Goal: Information Seeking & Learning: Learn about a topic

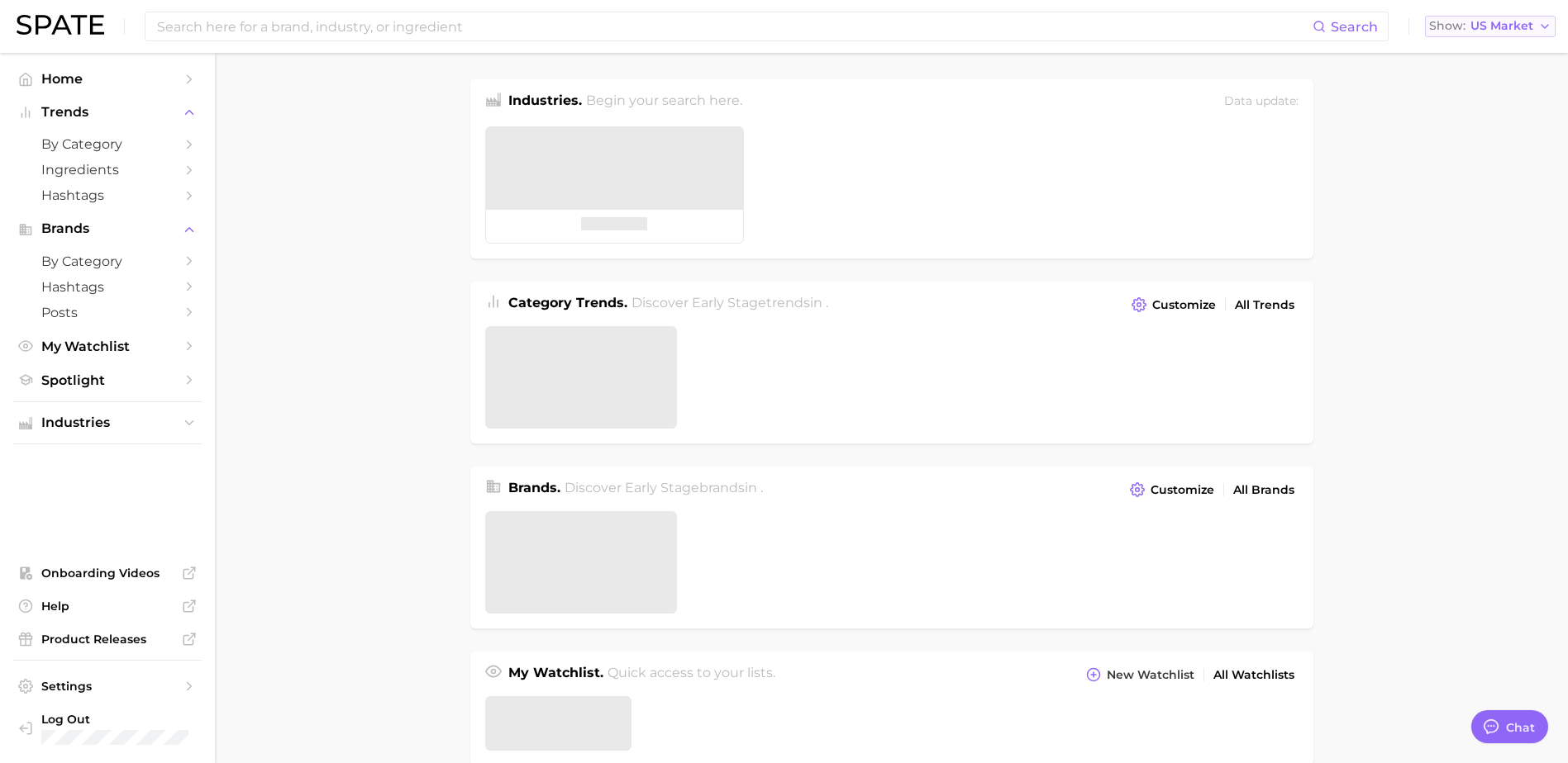
type textarea "x"
click at [1545, 23] on icon "button" at bounding box center [1545, 27] width 13 height 13
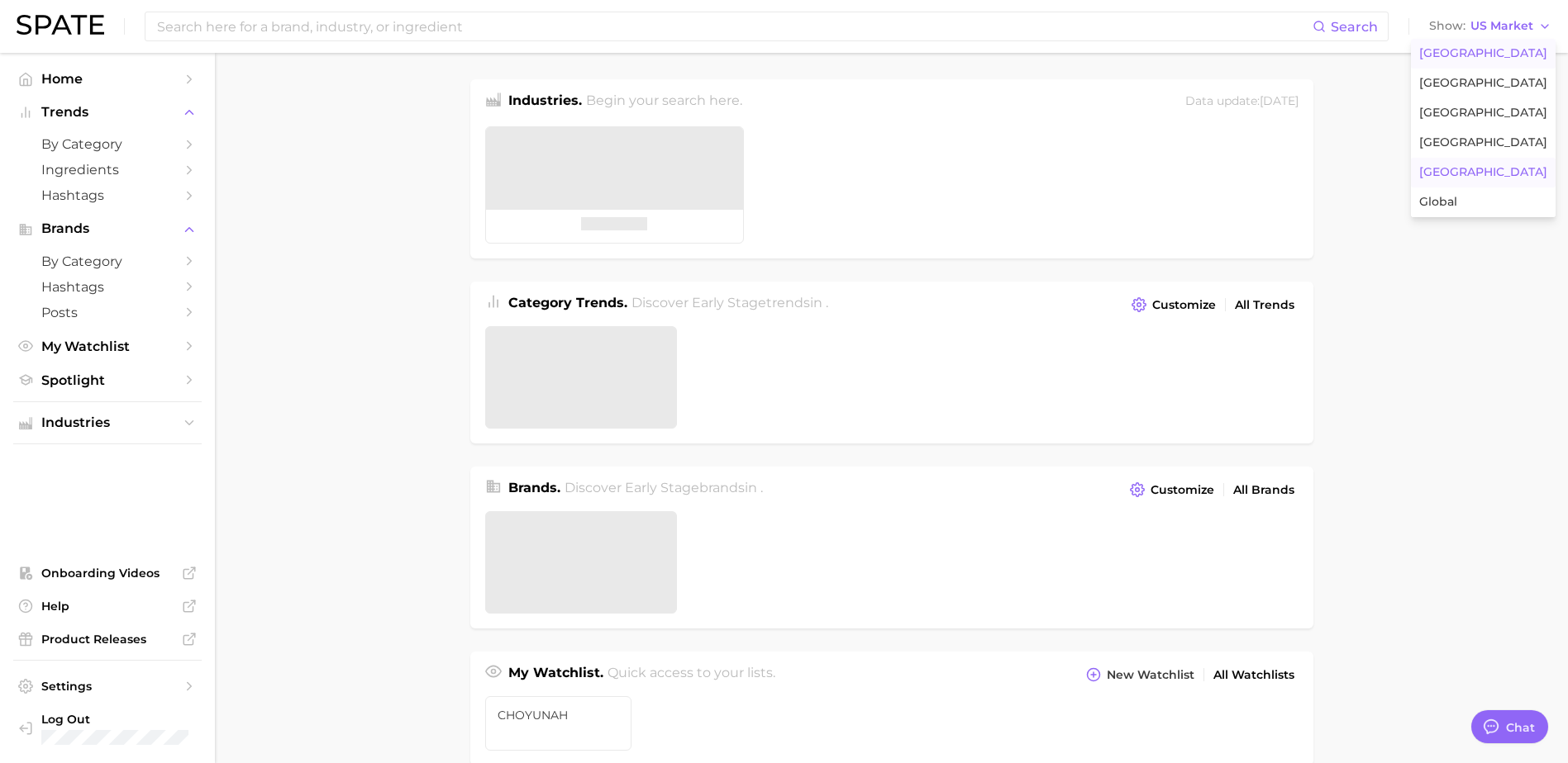
click at [1488, 171] on button "Japan" at bounding box center [1483, 172] width 145 height 30
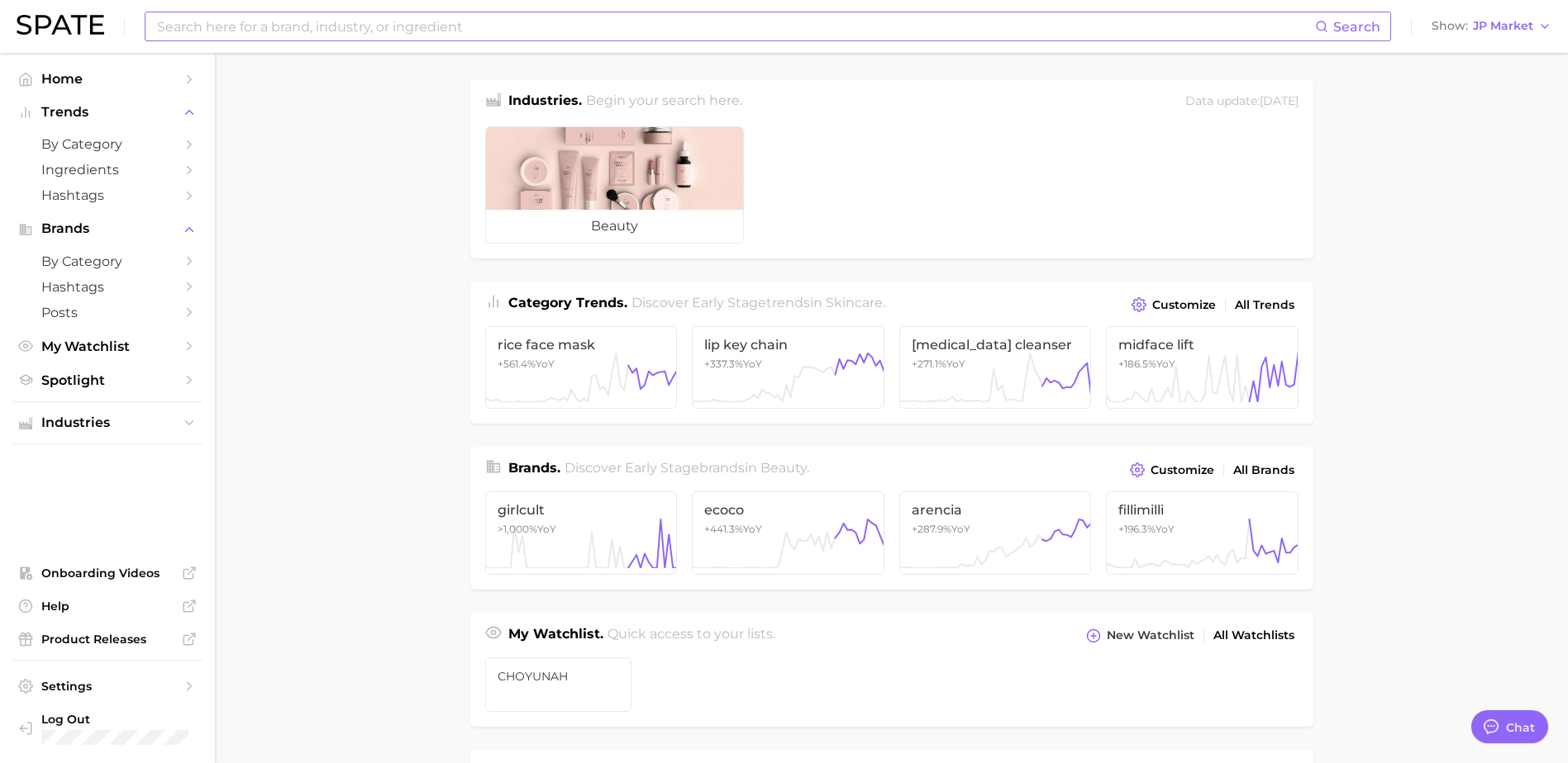
click at [889, 21] on input at bounding box center [735, 26] width 1160 height 28
type input "ㅜ"
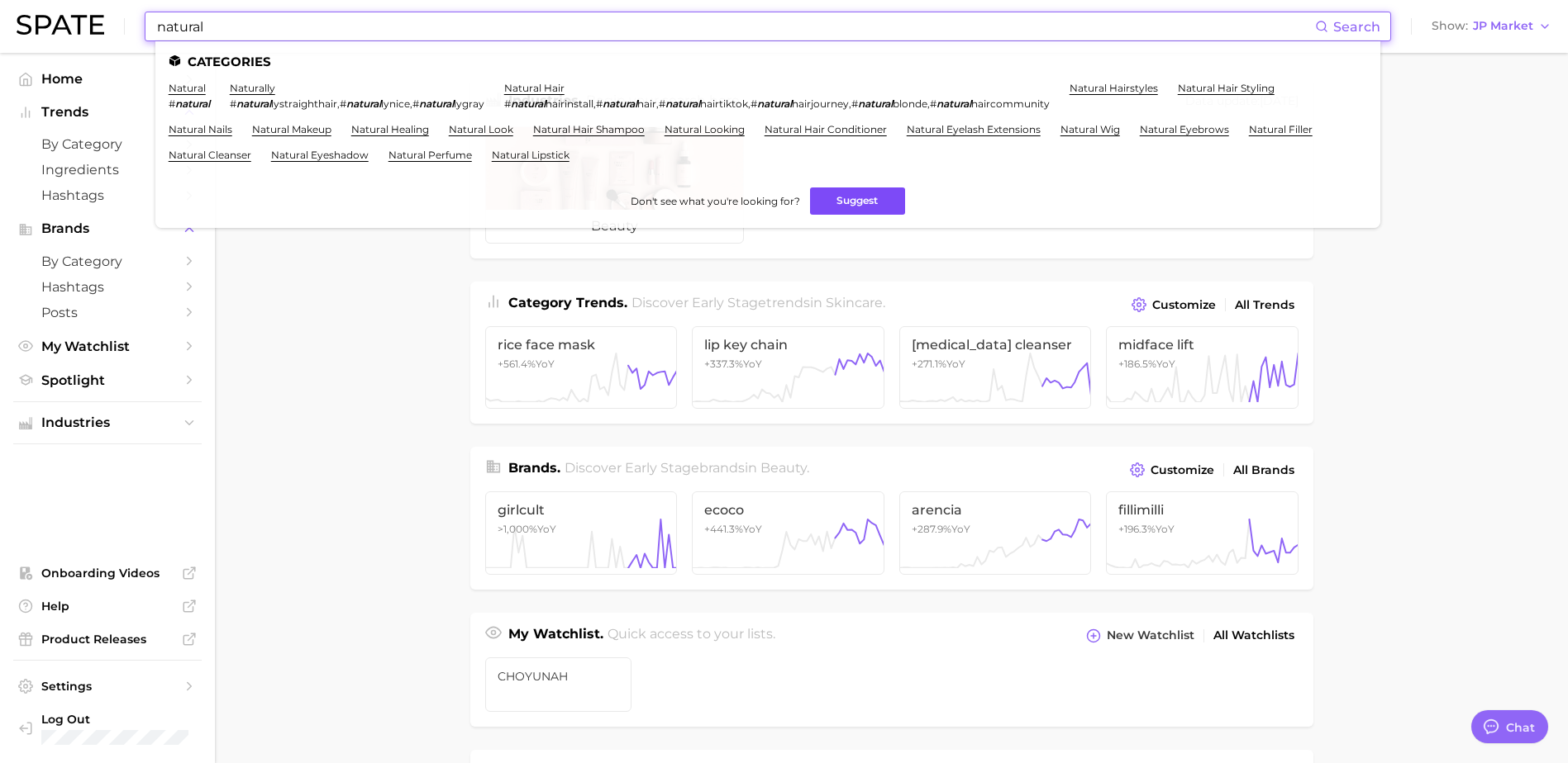
type input "natural"
click at [872, 202] on button "Suggest" at bounding box center [857, 201] width 95 height 27
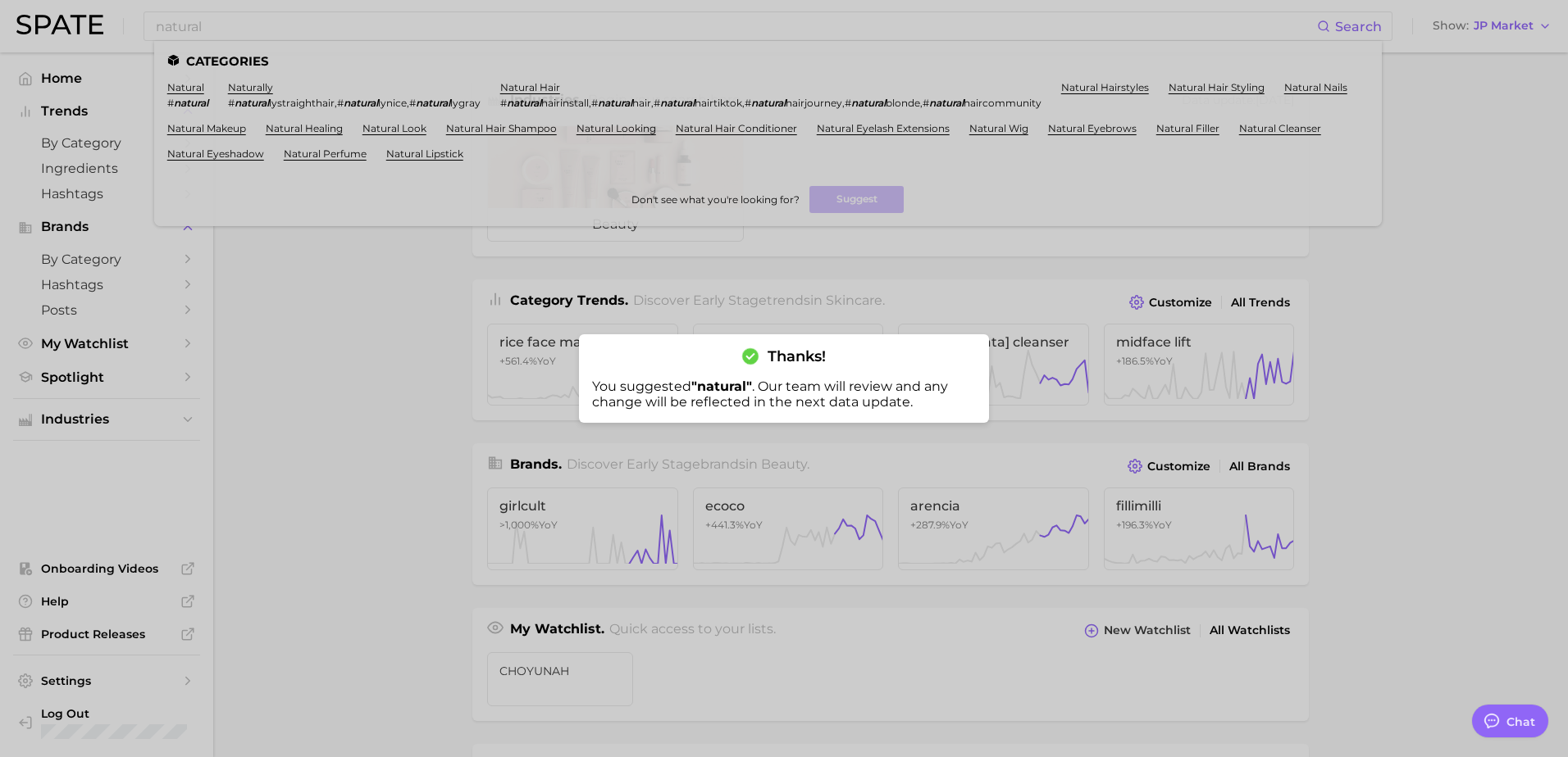
click at [688, 207] on div at bounding box center [784, 378] width 1568 height 757
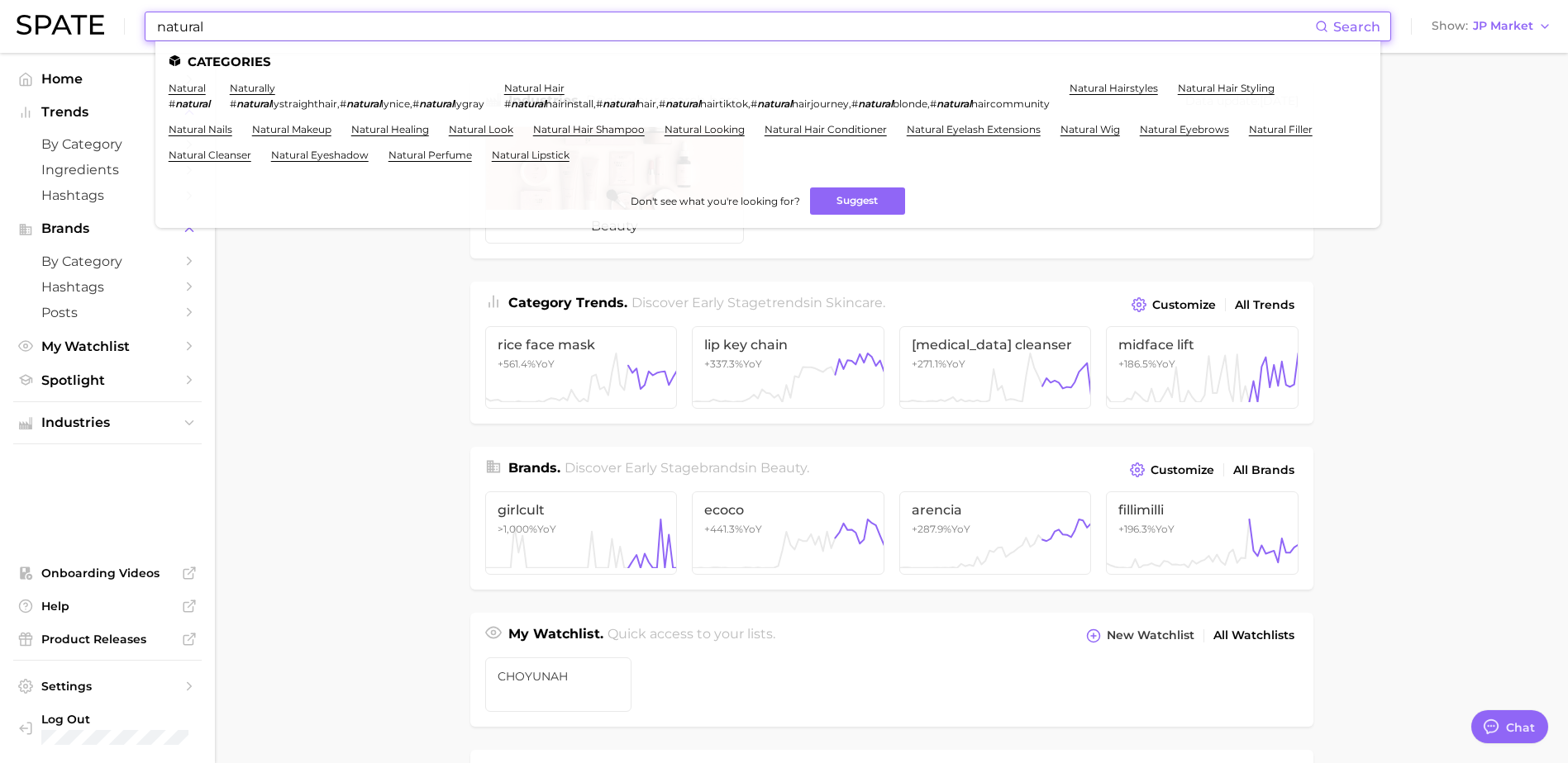
click at [330, 32] on input "natural" at bounding box center [735, 26] width 1160 height 28
click at [190, 83] on link "natural" at bounding box center [187, 87] width 37 height 12
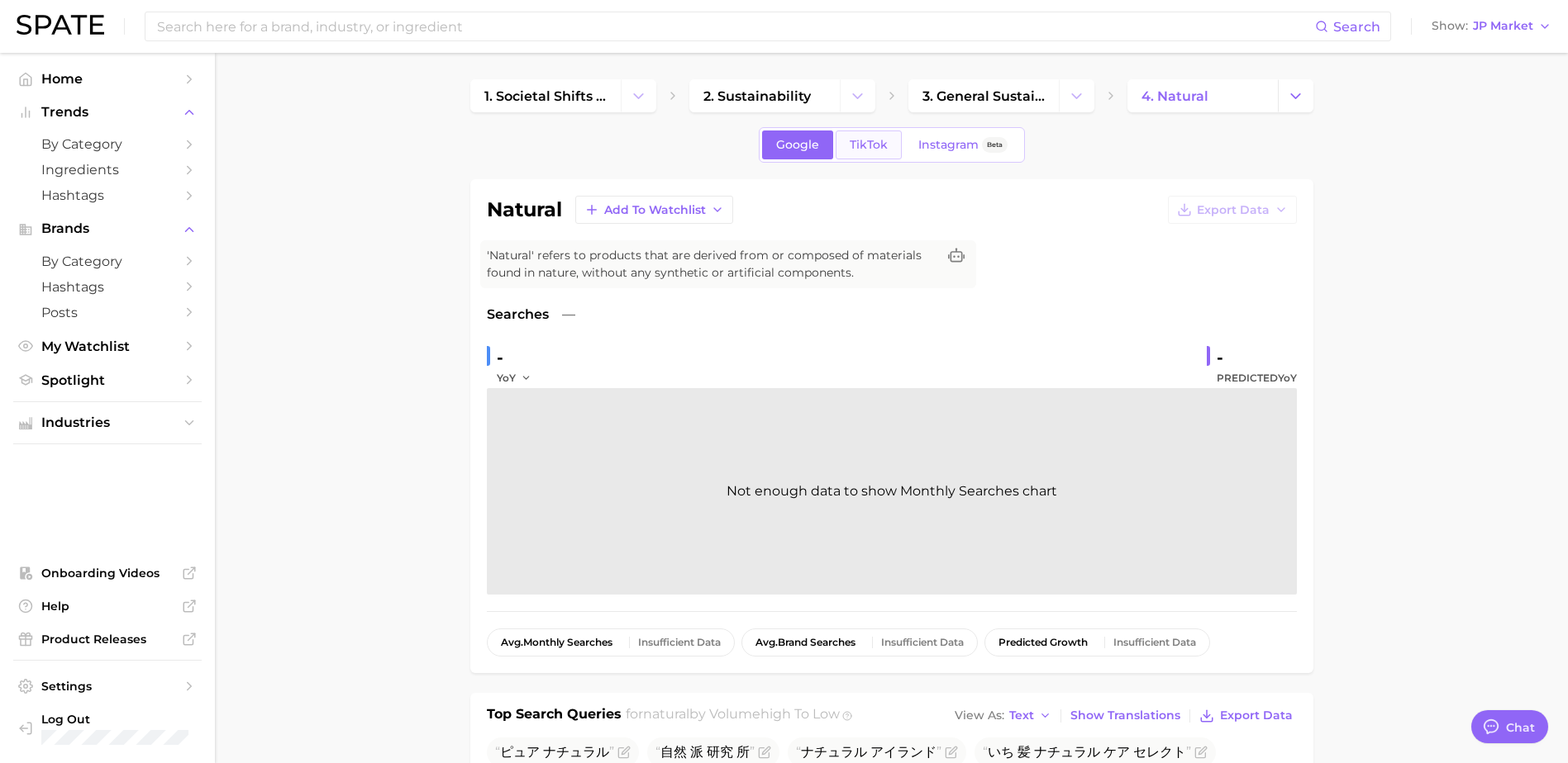
click at [884, 153] on link "TikTok" at bounding box center [868, 145] width 66 height 29
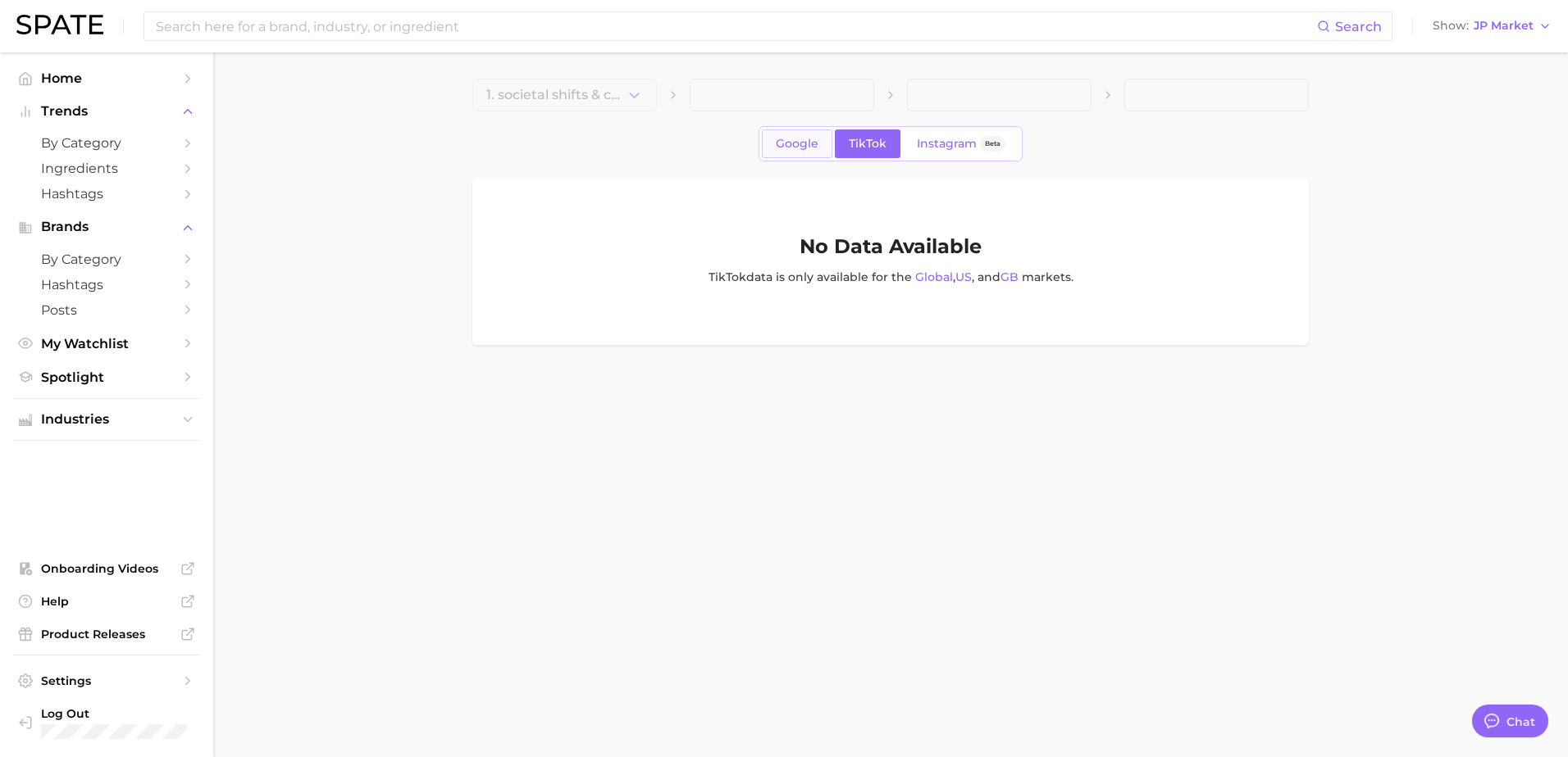
click at [778, 153] on link "Google" at bounding box center [797, 143] width 70 height 28
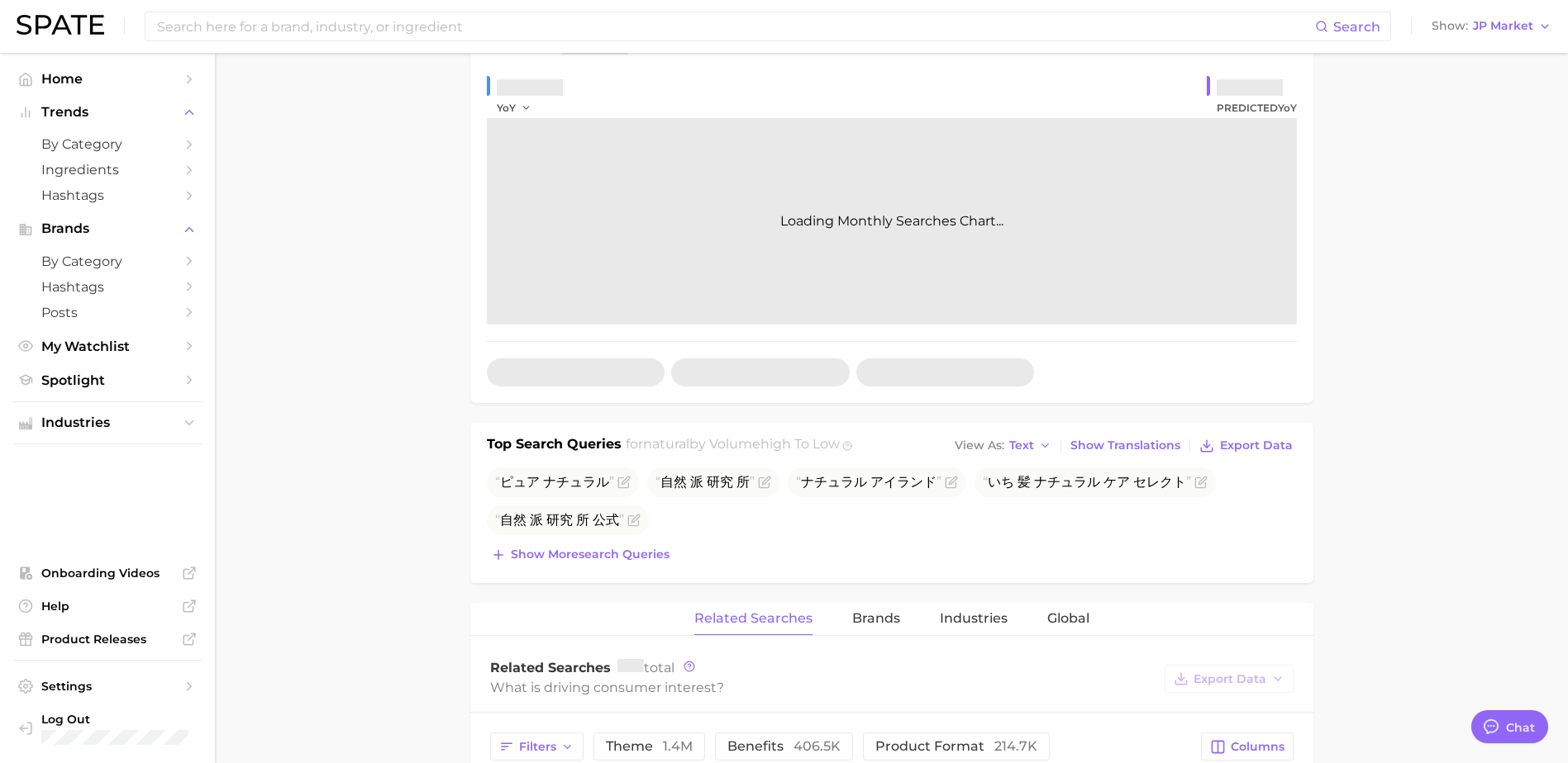
scroll to position [578, 0]
